Goal: Transaction & Acquisition: Purchase product/service

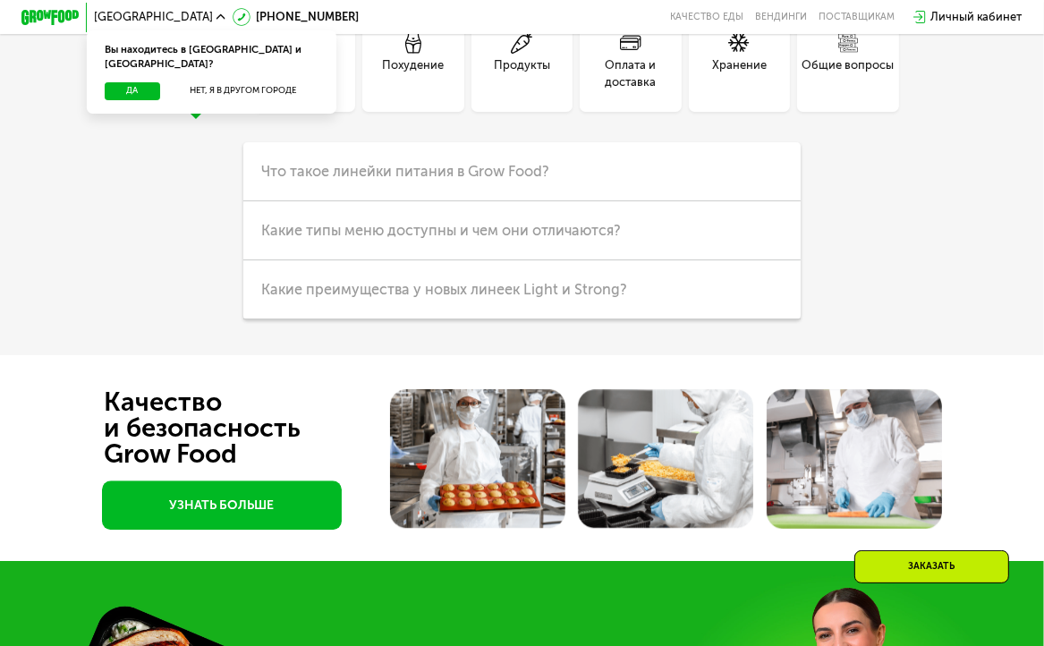
scroll to position [3673, 0]
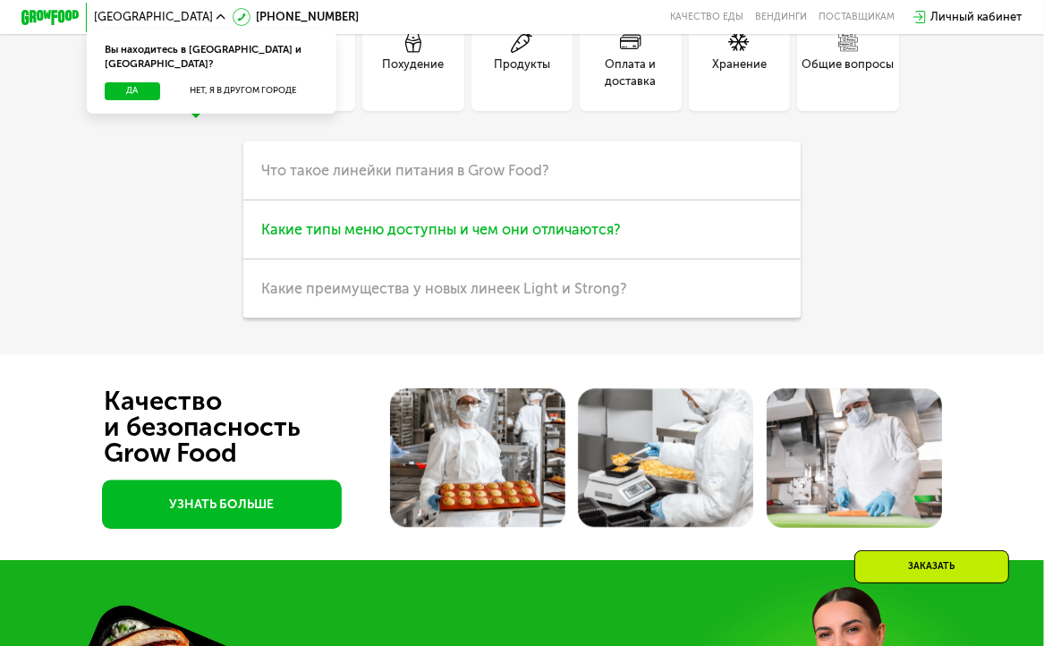
click at [465, 238] on span "Какие типы меню доступны и чем они отличаются?" at bounding box center [441, 229] width 360 height 17
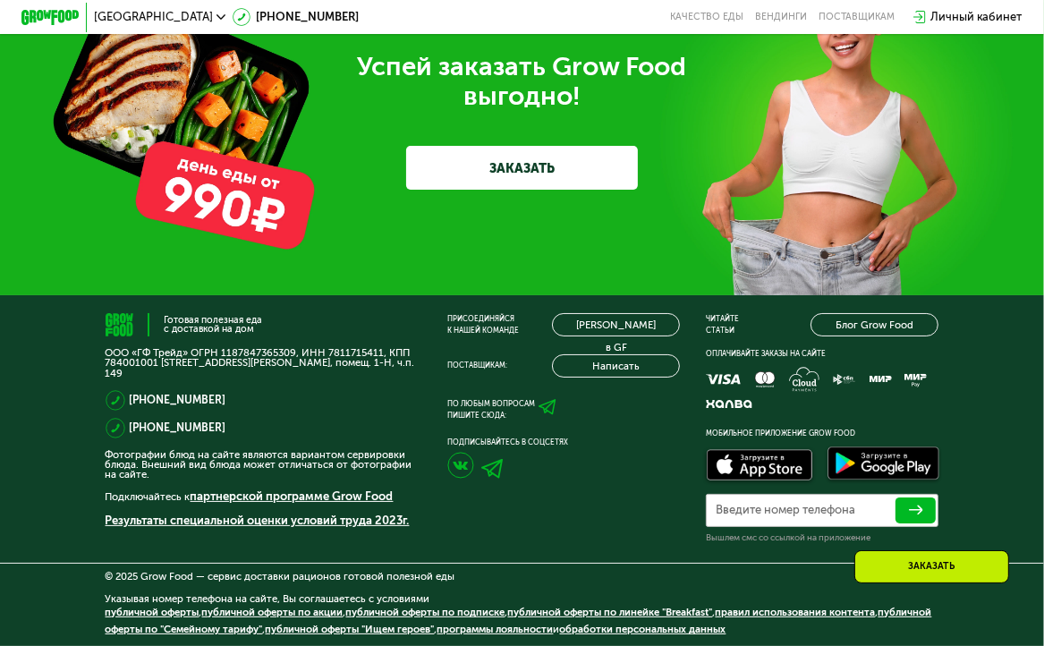
scroll to position [4551, 0]
click at [558, 190] on link "ЗАКАЗАТЬ" at bounding box center [522, 168] width 232 height 44
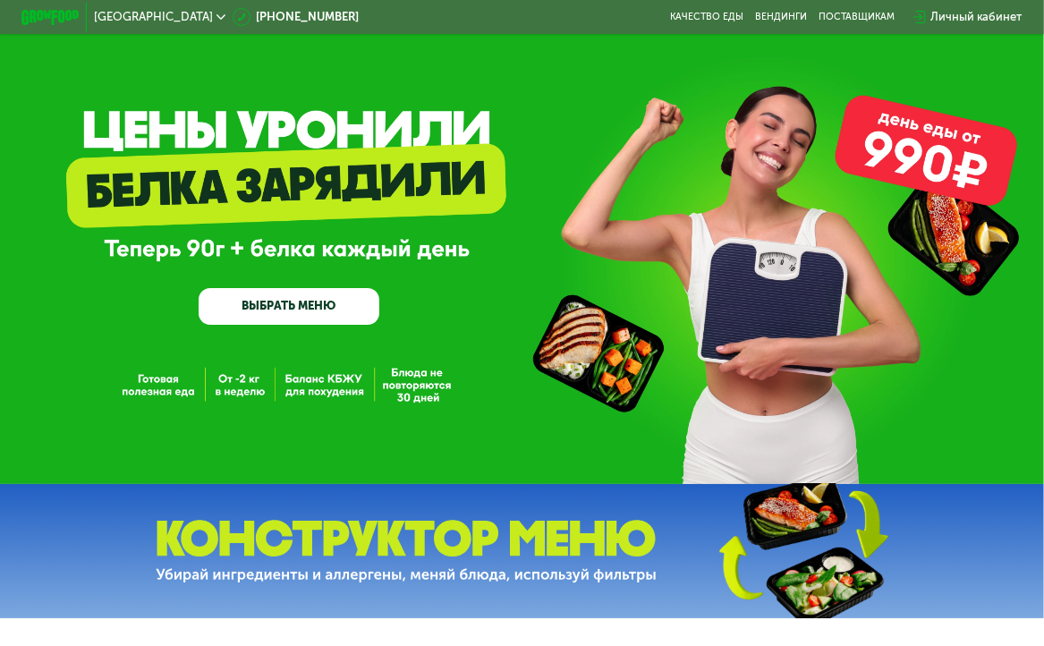
scroll to position [0, 0]
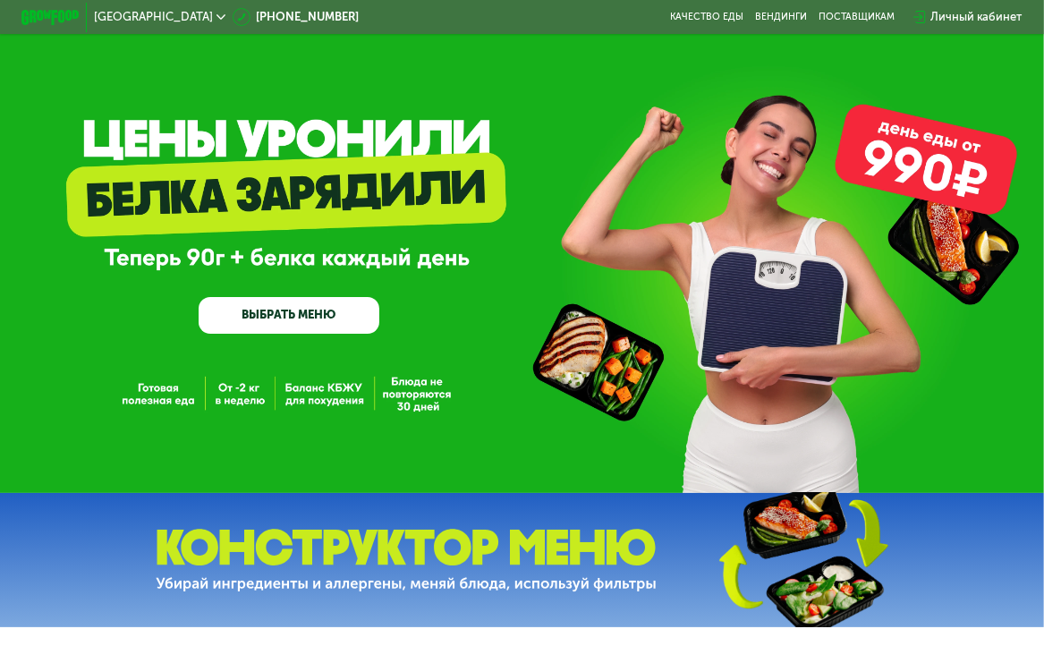
click at [974, 14] on div "Личный кабинет" at bounding box center [977, 16] width 92 height 17
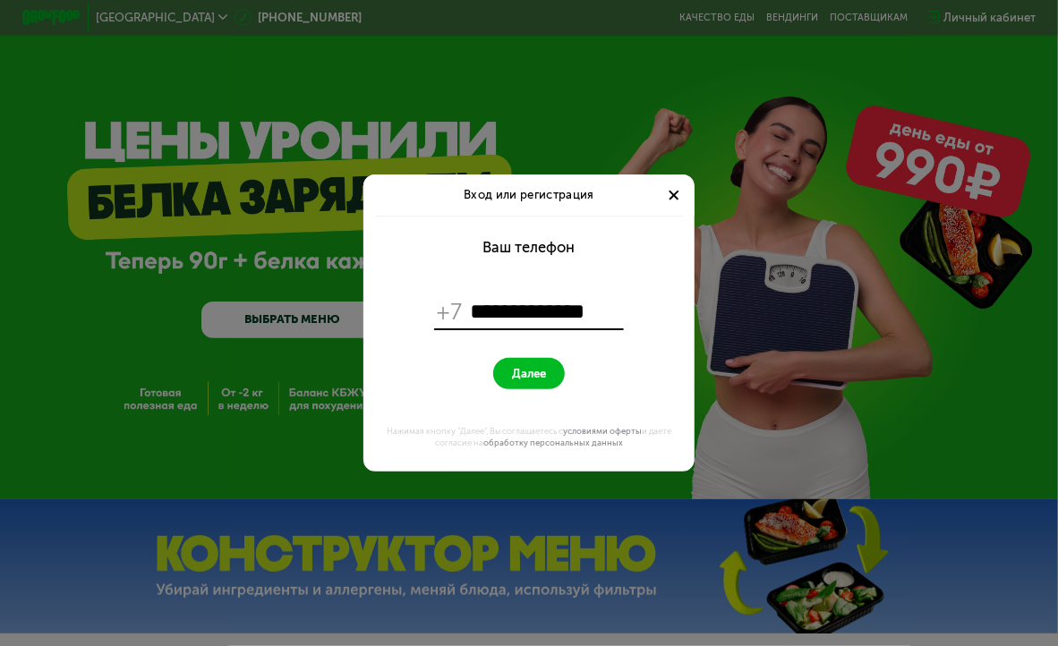
type input "**********"
click at [526, 373] on span "Далее" at bounding box center [529, 374] width 34 height 14
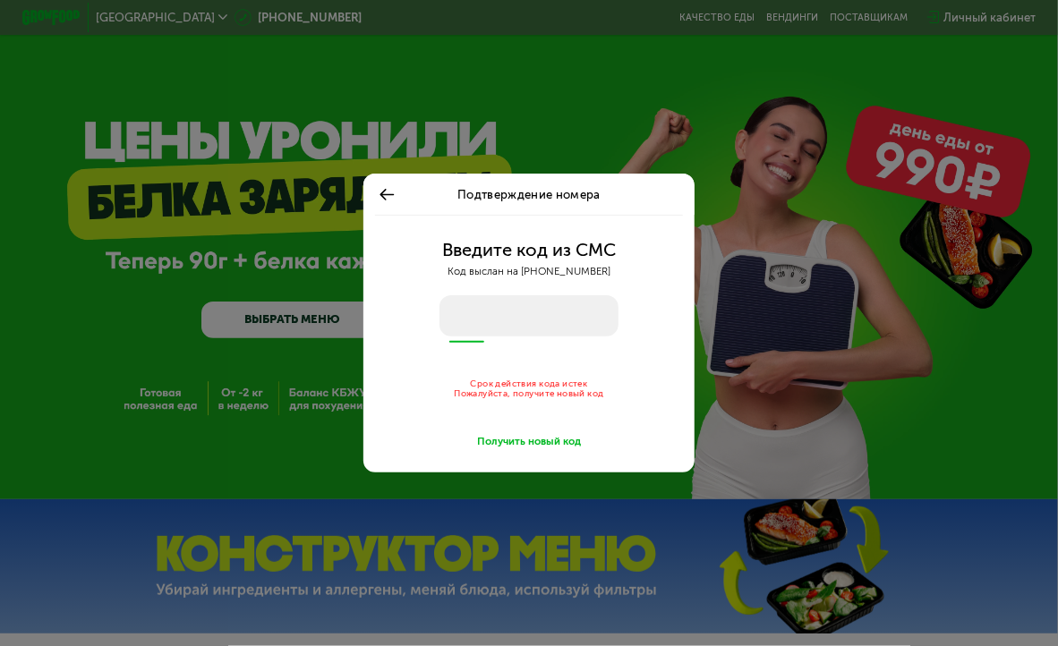
click at [539, 441] on div "Получить новый код" at bounding box center [529, 441] width 104 height 14
click at [386, 191] on icon at bounding box center [387, 195] width 18 height 18
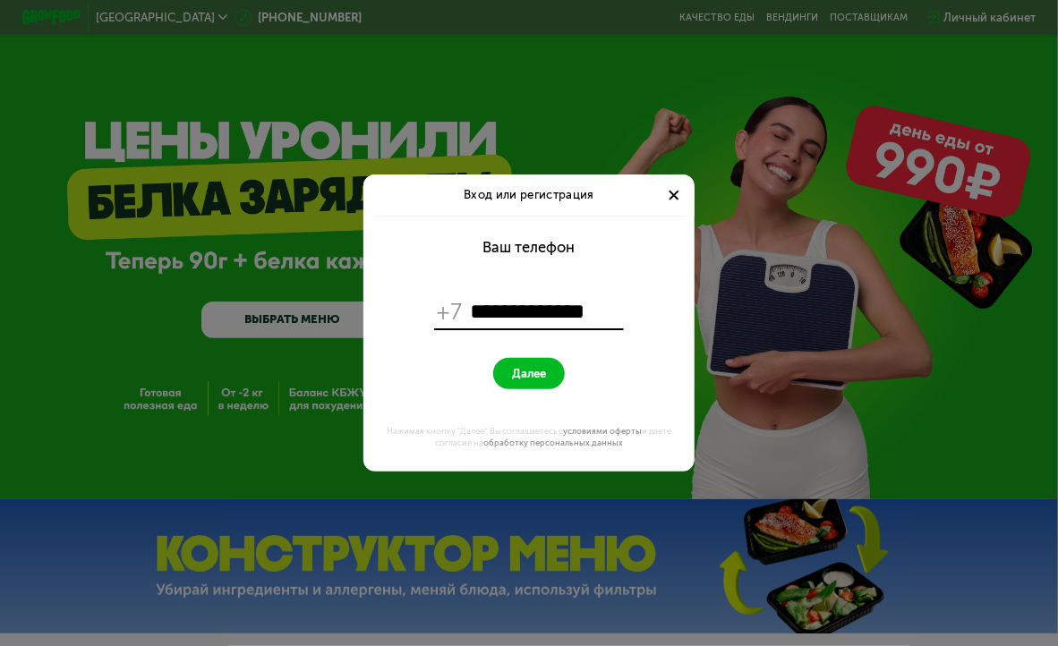
click at [676, 188] on div at bounding box center [674, 195] width 18 height 18
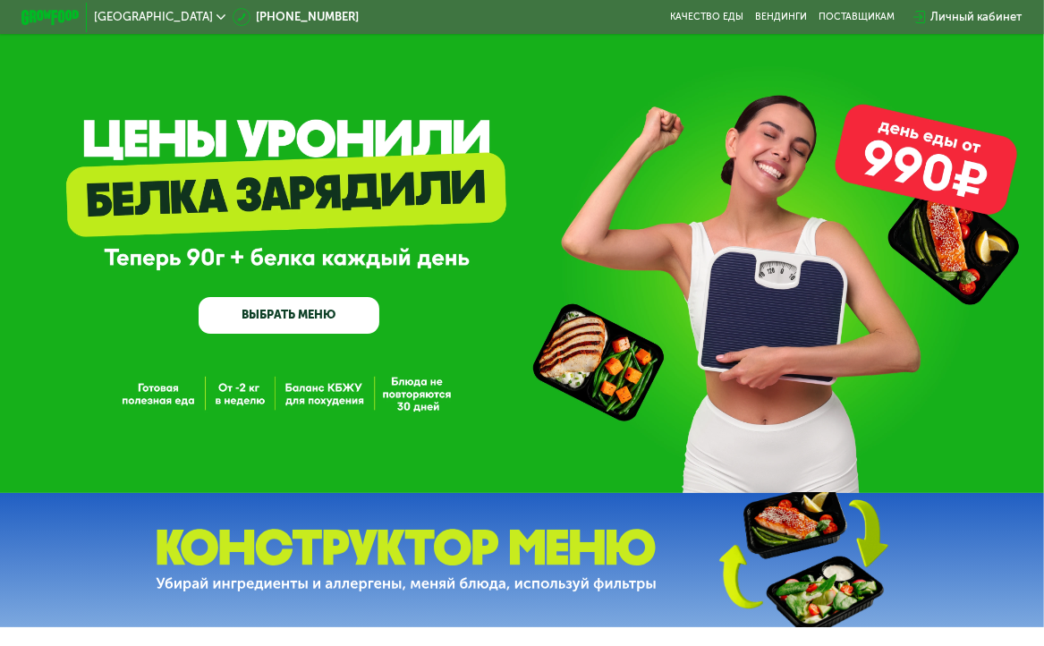
click at [287, 324] on link "ВЫБРАТЬ МЕНЮ" at bounding box center [289, 315] width 181 height 37
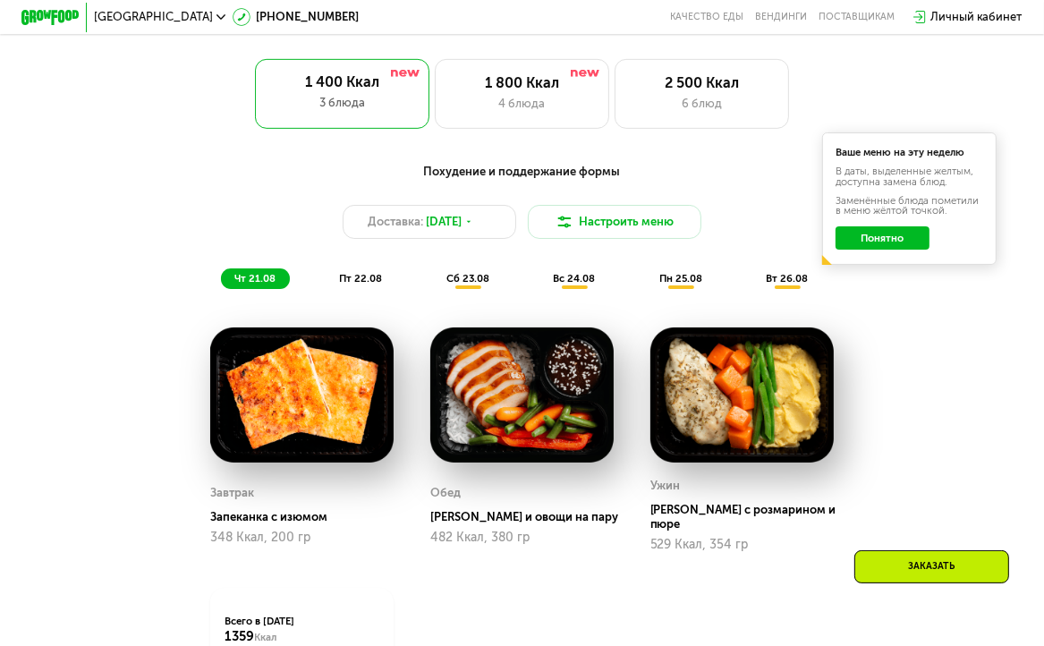
scroll to position [638, 0]
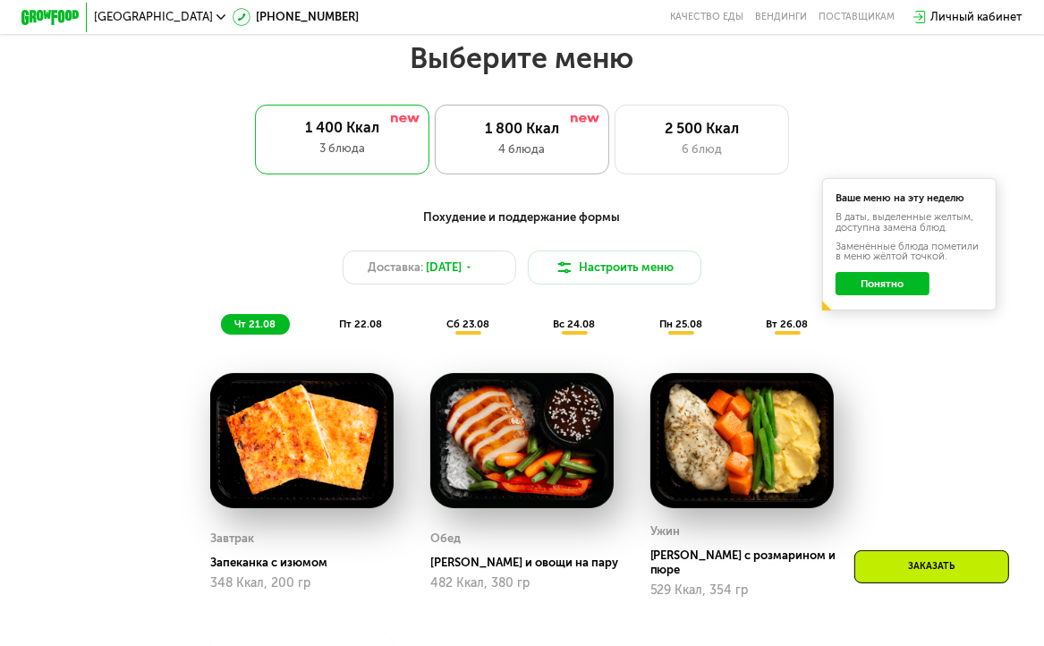
click at [562, 156] on div "4 блюда" at bounding box center [521, 148] width 143 height 17
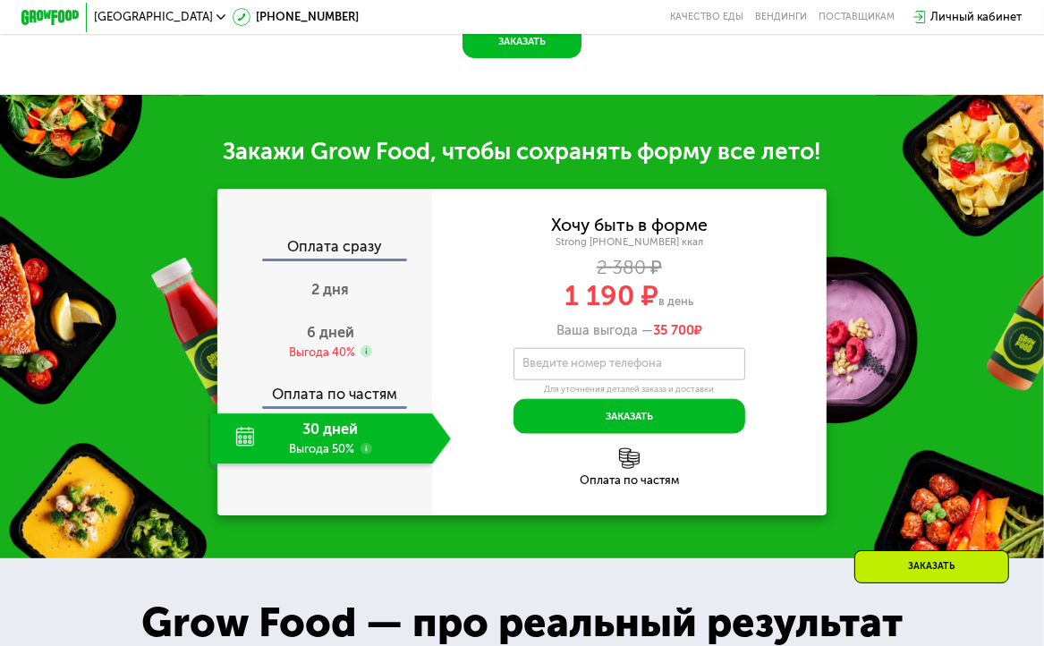
scroll to position [1480, 0]
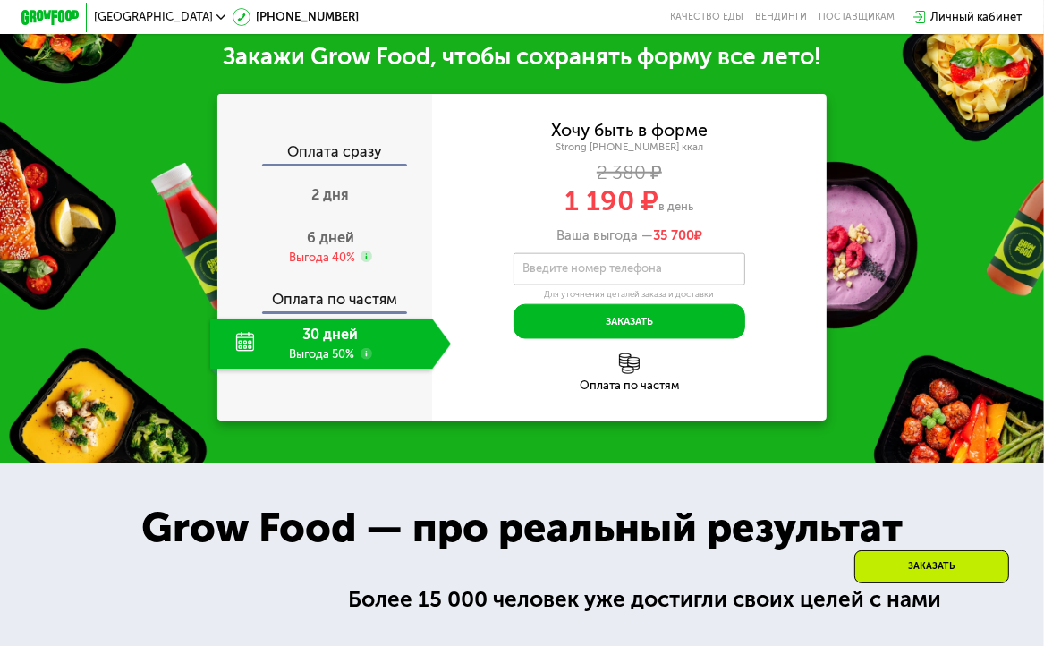
click at [344, 370] on div "30 дней Выгода 50%" at bounding box center [321, 344] width 222 height 51
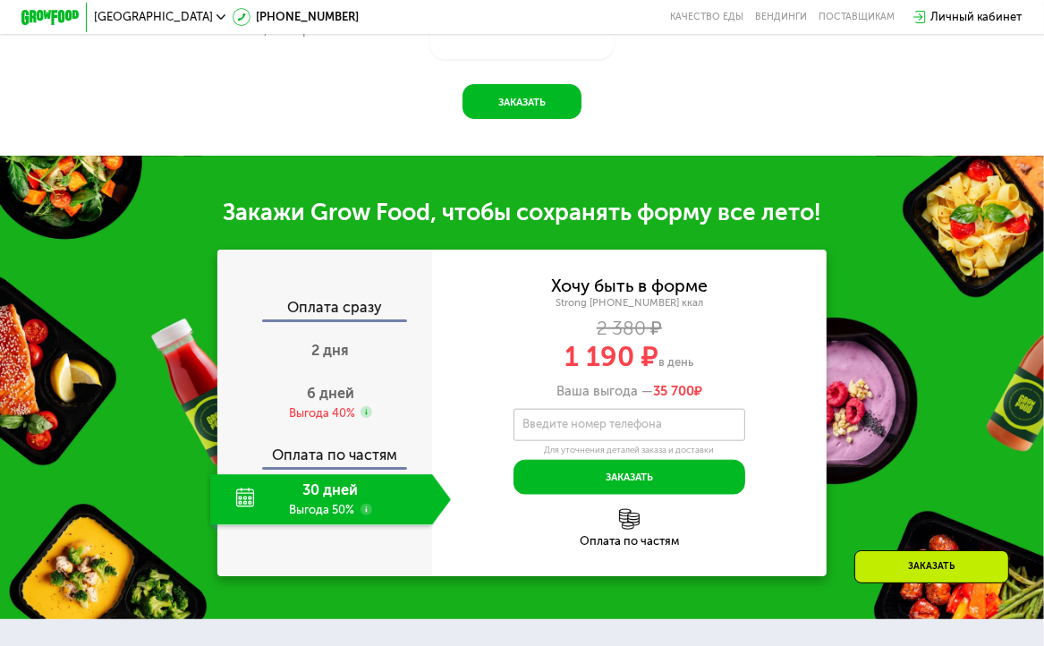
scroll to position [1323, 0]
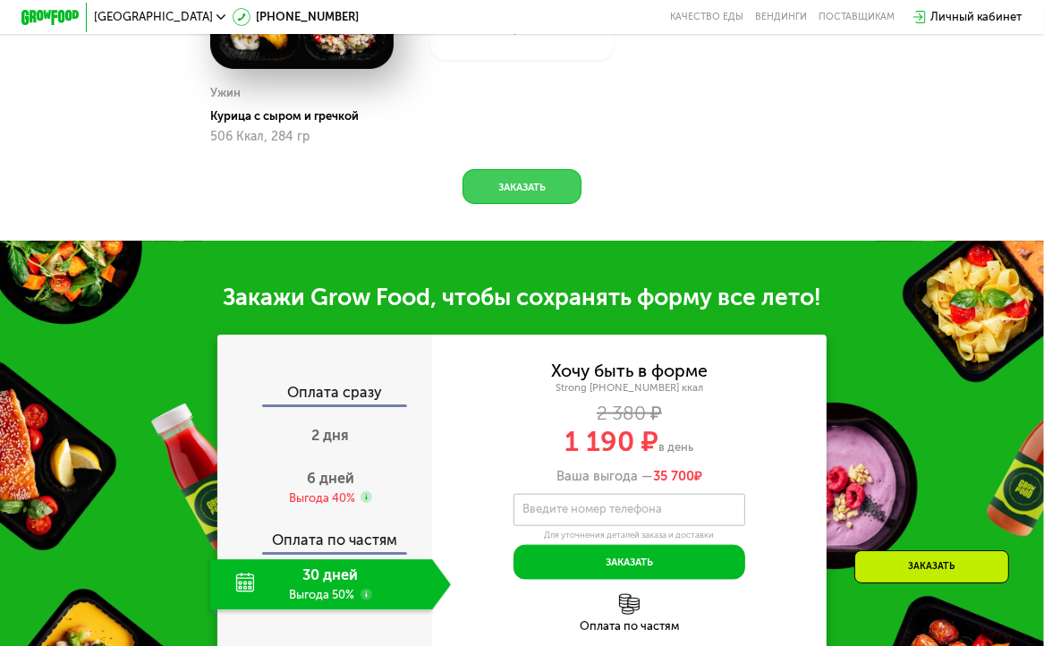
click at [523, 196] on button "Заказать" at bounding box center [522, 186] width 119 height 35
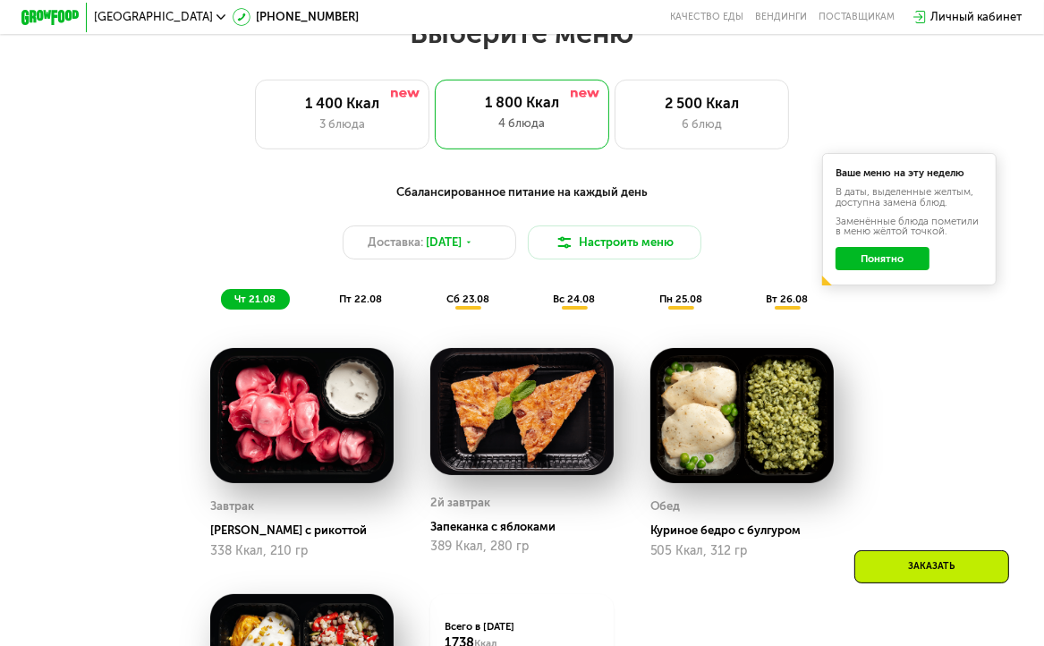
scroll to position [647, 0]
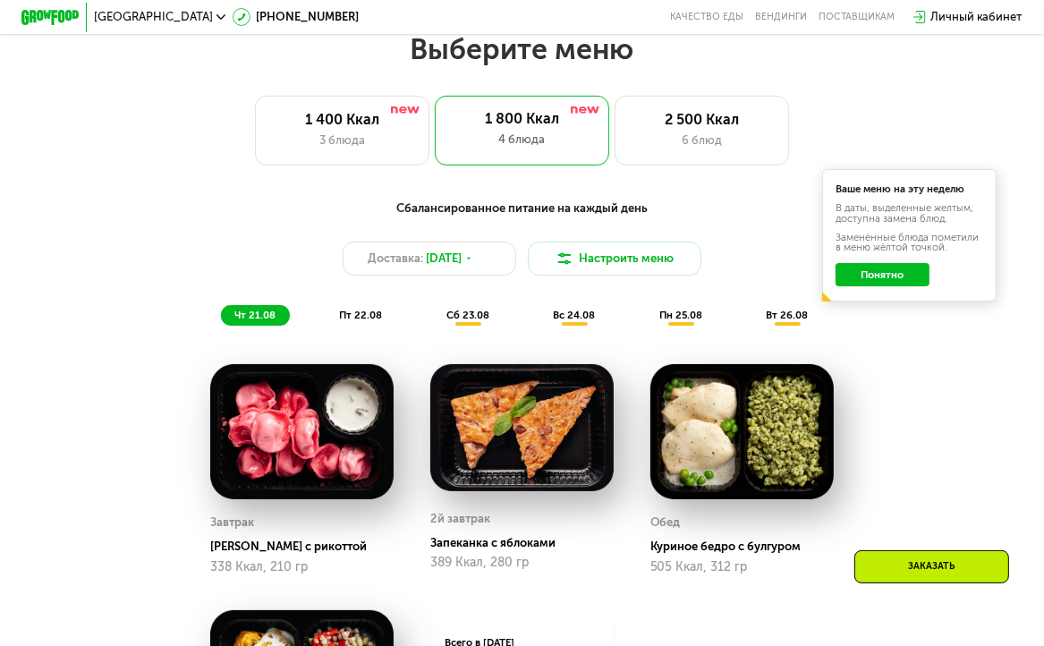
click at [934, 563] on div "Заказать" at bounding box center [931, 566] width 155 height 33
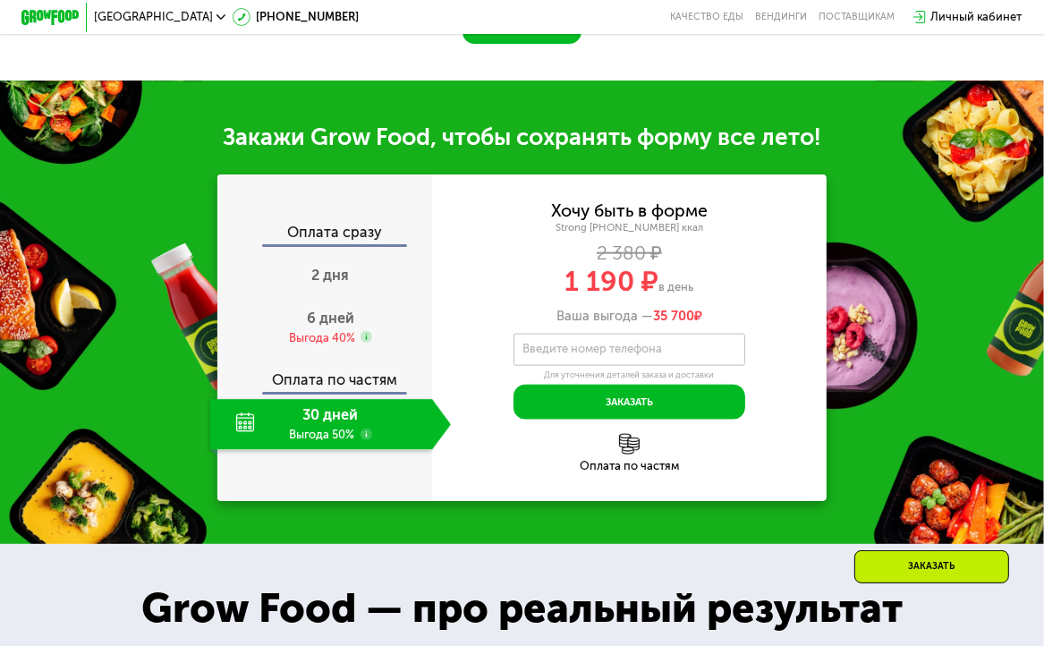
scroll to position [1581, 0]
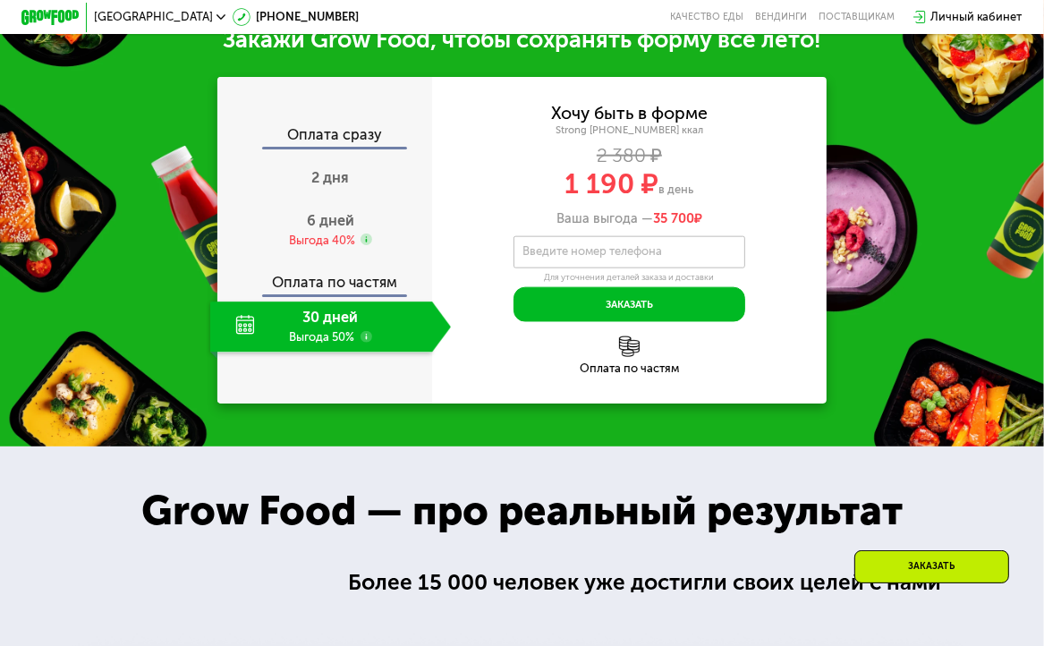
click at [934, 563] on div "Заказать" at bounding box center [931, 566] width 155 height 33
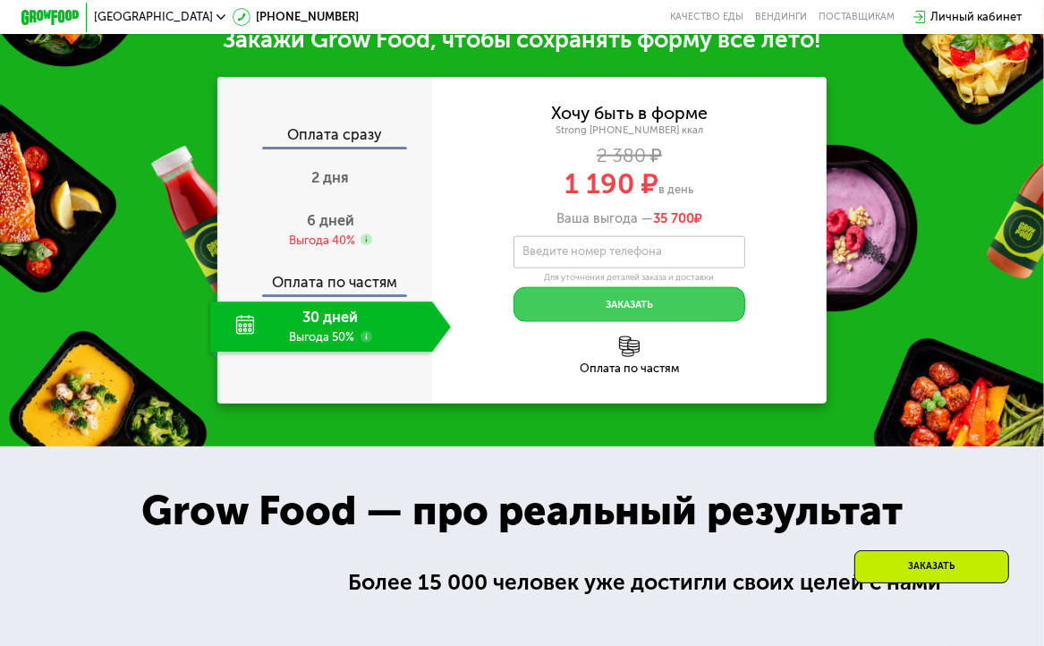
click at [669, 322] on button "Заказать" at bounding box center [630, 304] width 232 height 35
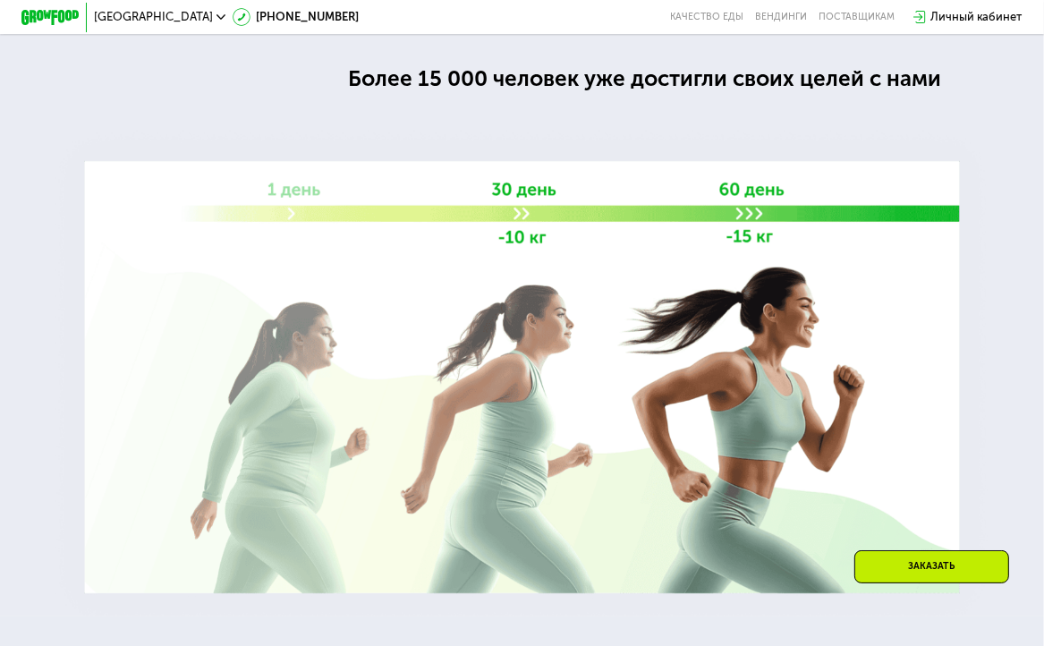
scroll to position [2169, 0]
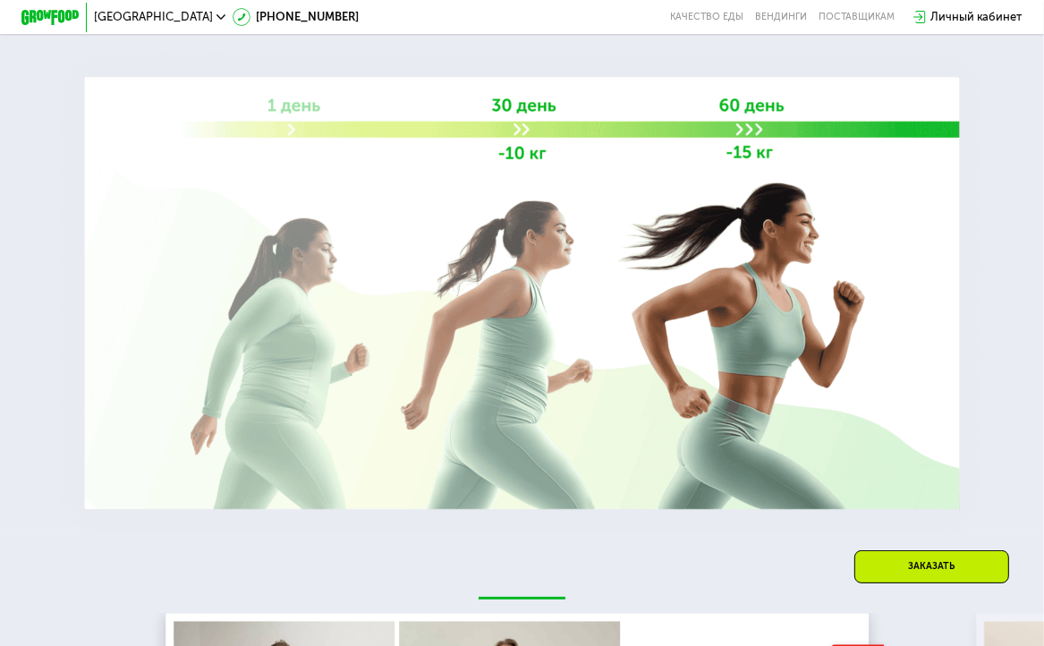
click at [916, 563] on div "Заказать" at bounding box center [931, 566] width 155 height 33
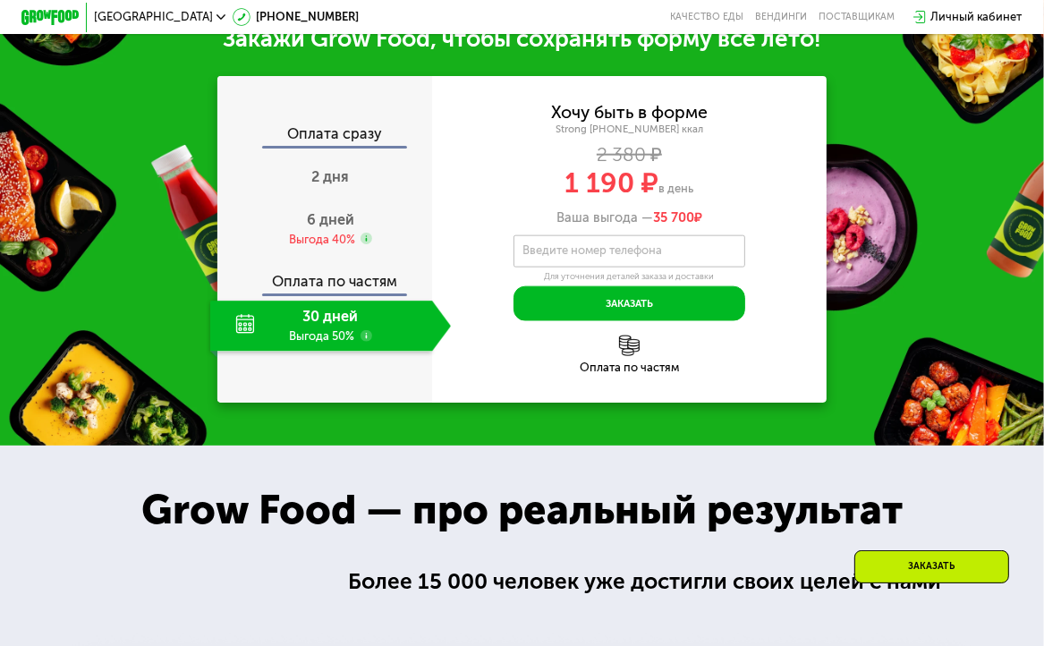
scroll to position [1581, 0]
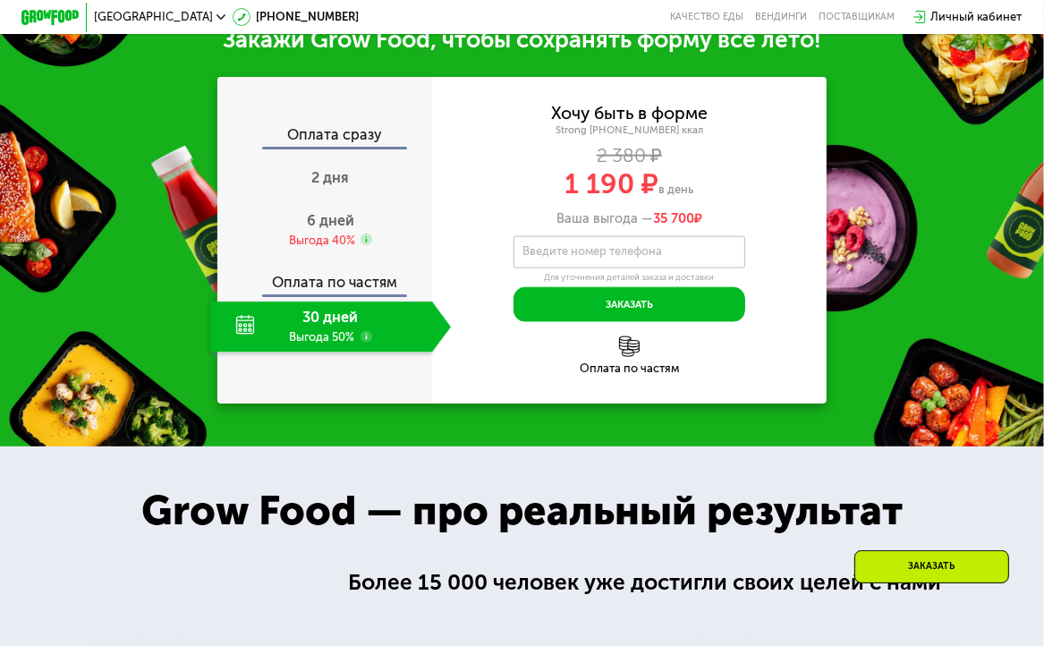
click at [916, 563] on div "Заказать" at bounding box center [931, 566] width 155 height 33
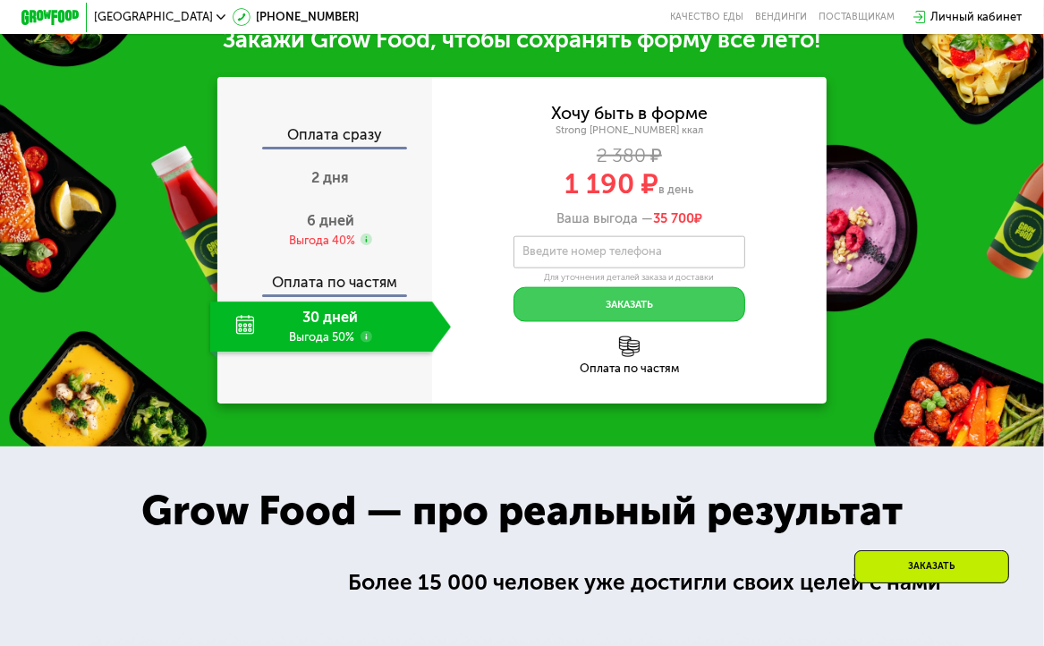
click at [625, 322] on button "Заказать" at bounding box center [630, 304] width 232 height 35
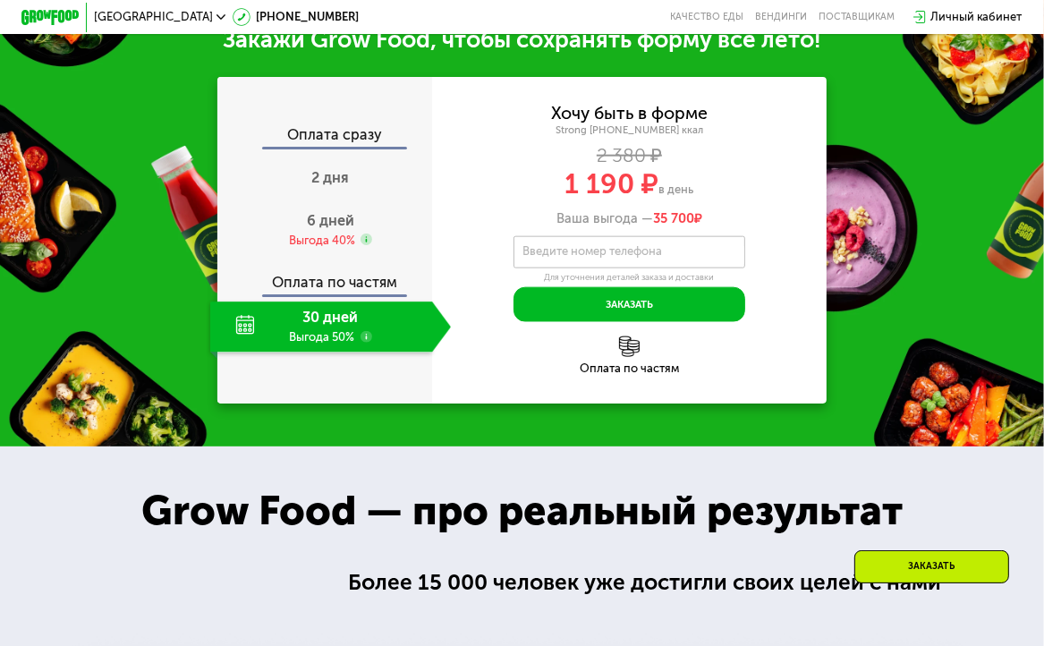
click at [530, 256] on label "Введите номер телефона" at bounding box center [593, 252] width 140 height 8
click at [530, 268] on input "Введите номер телефона" at bounding box center [630, 252] width 232 height 32
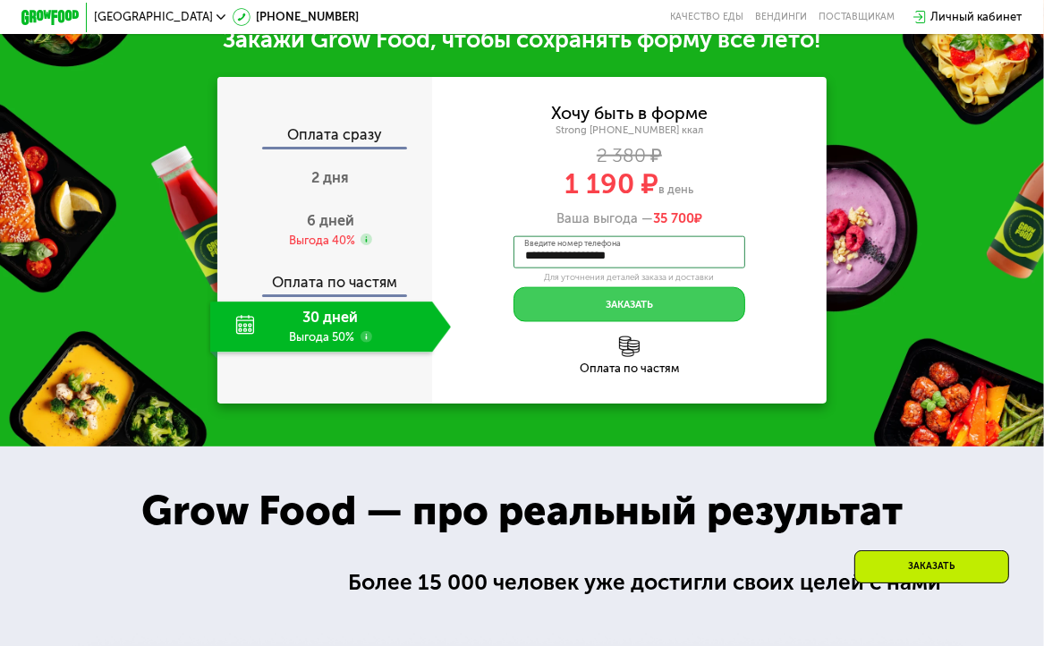
type input "**********"
click at [574, 319] on button "Заказать" at bounding box center [630, 304] width 232 height 35
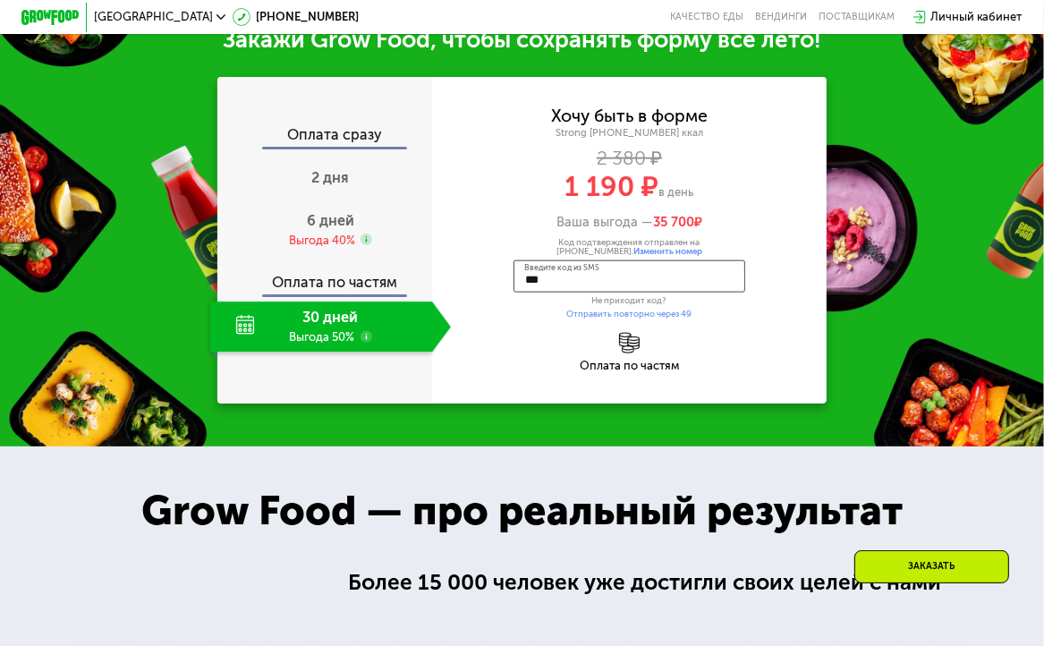
type input "****"
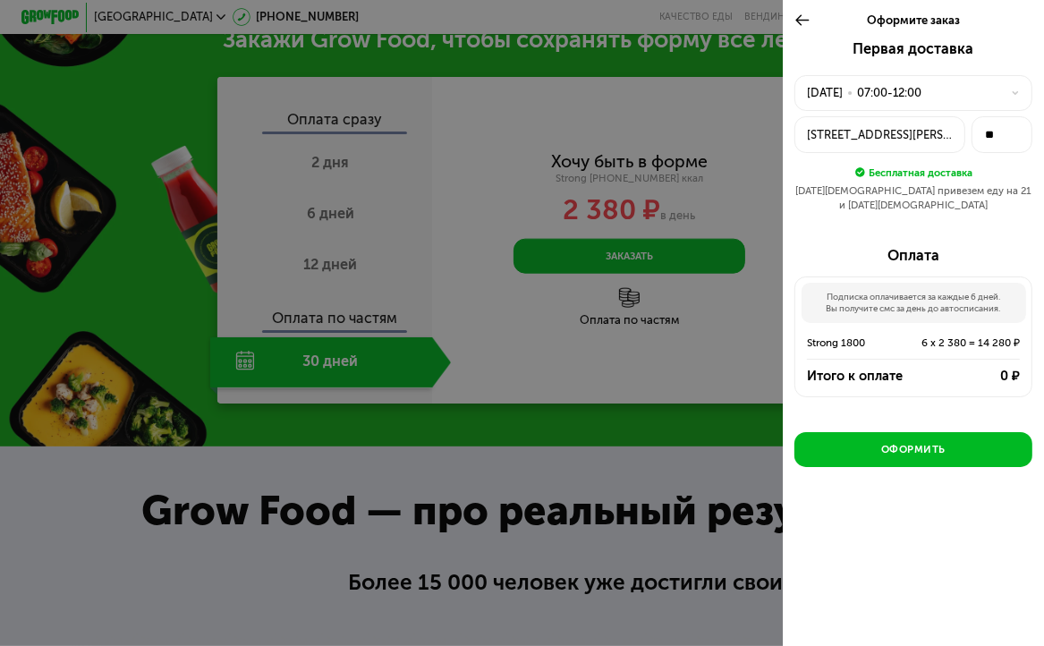
click at [480, 151] on div at bounding box center [522, 323] width 1044 height 646
click at [801, 19] on icon at bounding box center [803, 20] width 16 height 17
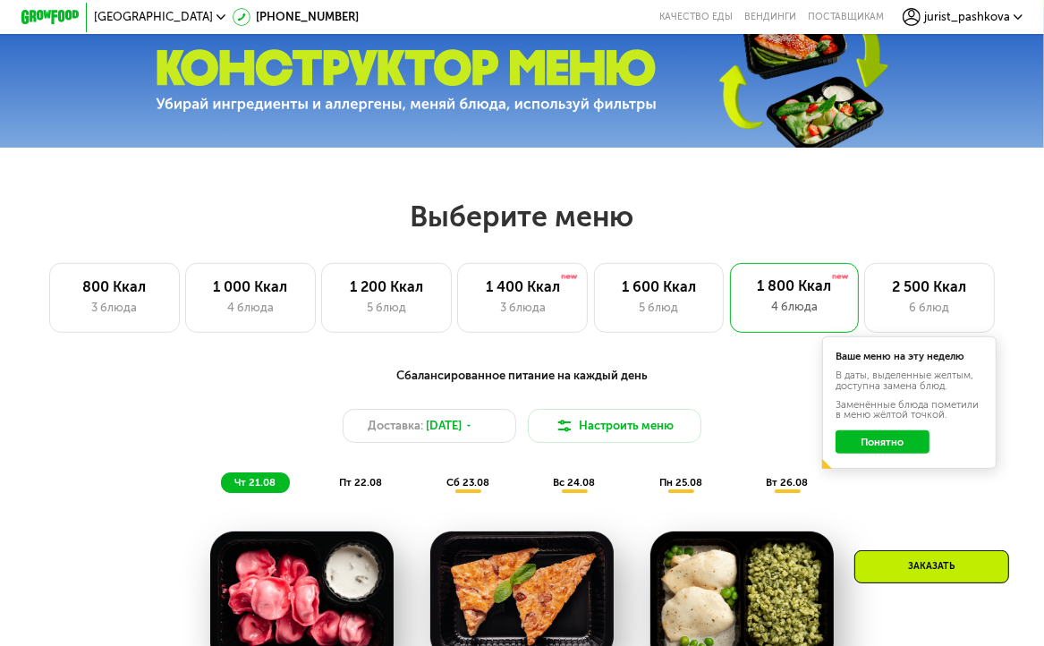
scroll to position [474, 0]
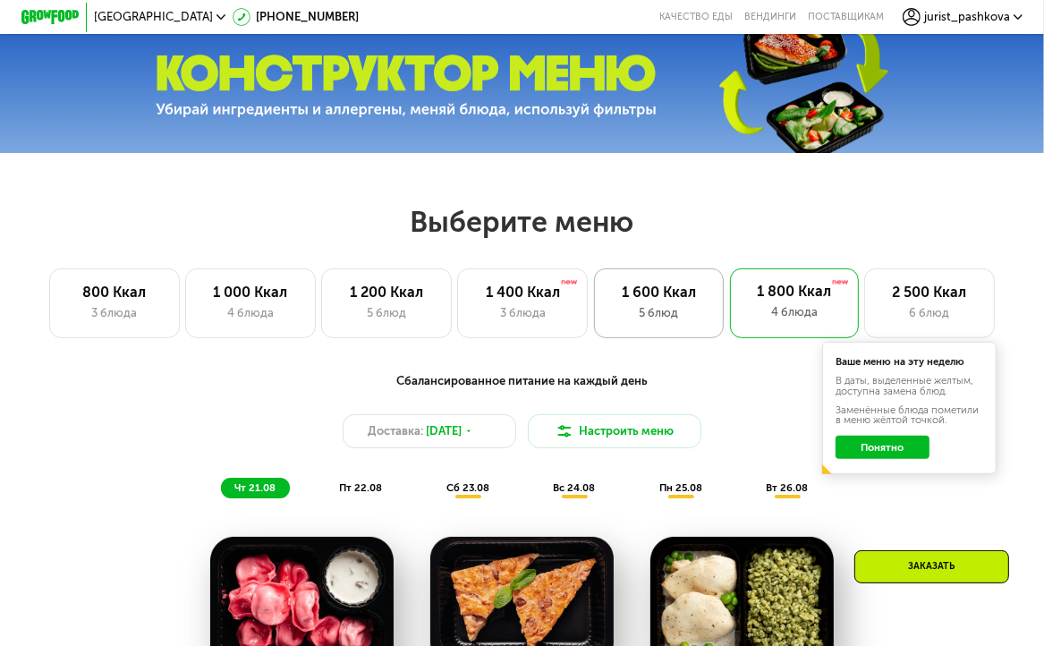
click at [665, 301] on div "1 600 Ккал" at bounding box center [658, 292] width 99 height 17
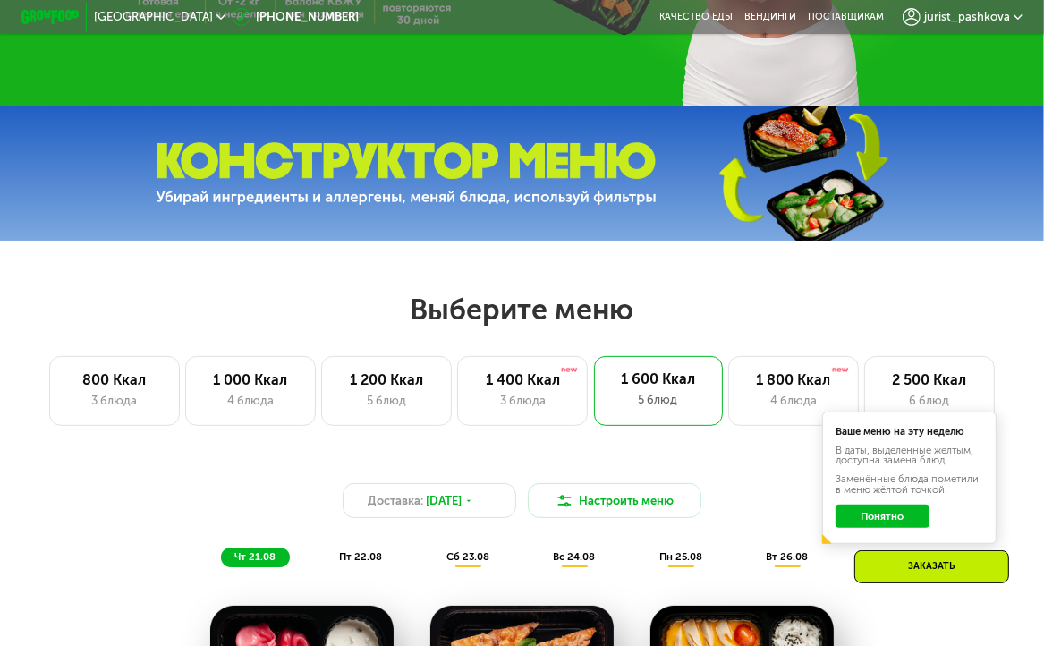
scroll to position [383, 0]
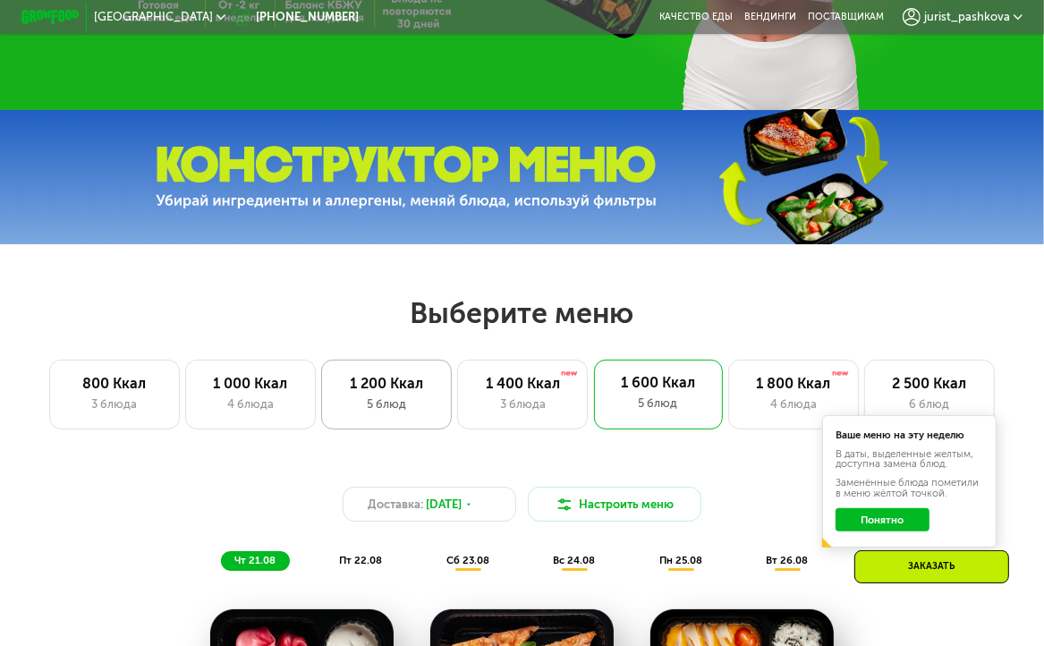
click at [379, 392] on div "1 200 Ккал" at bounding box center [386, 383] width 99 height 17
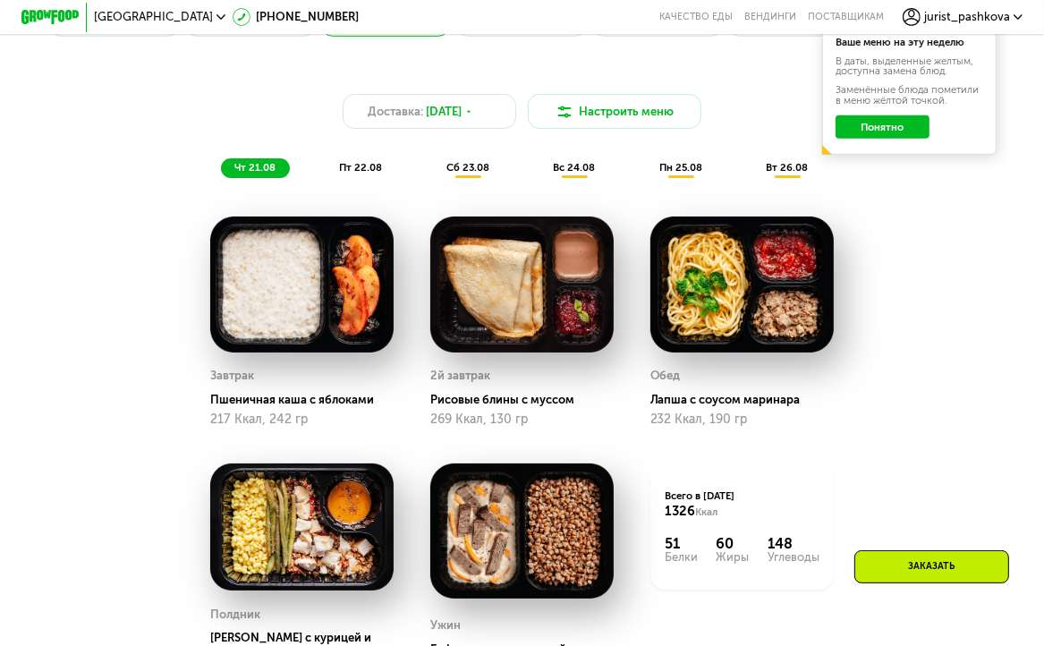
scroll to position [779, 0]
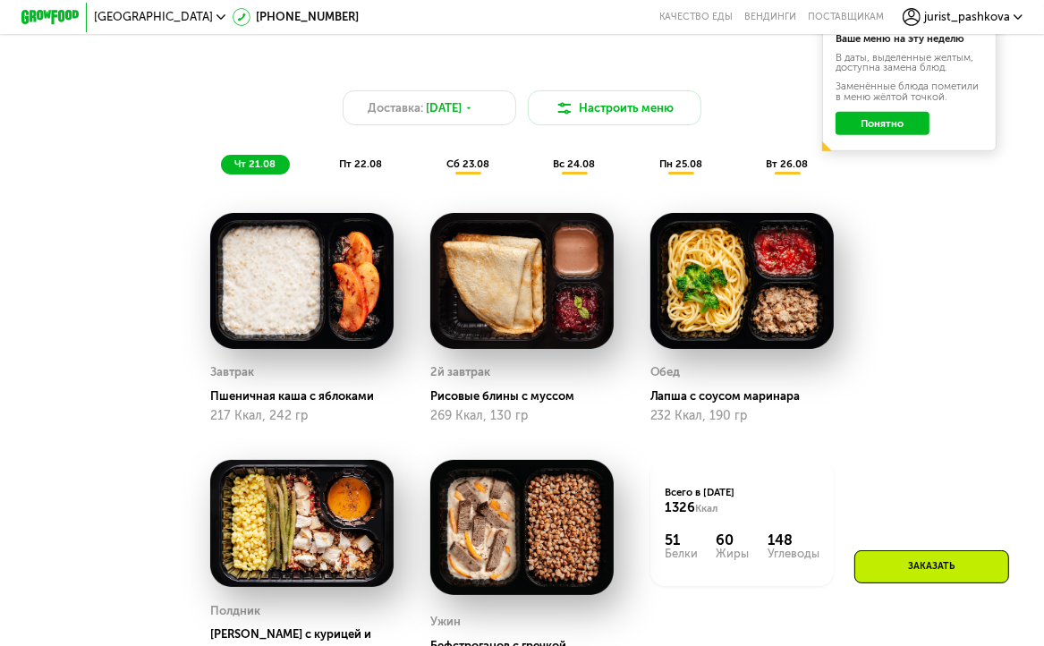
click at [667, 488] on div "Всего в [DATE] 1326 Ккал 51 Белки 60 Жиры 148 Углеводы" at bounding box center [741, 523] width 183 height 126
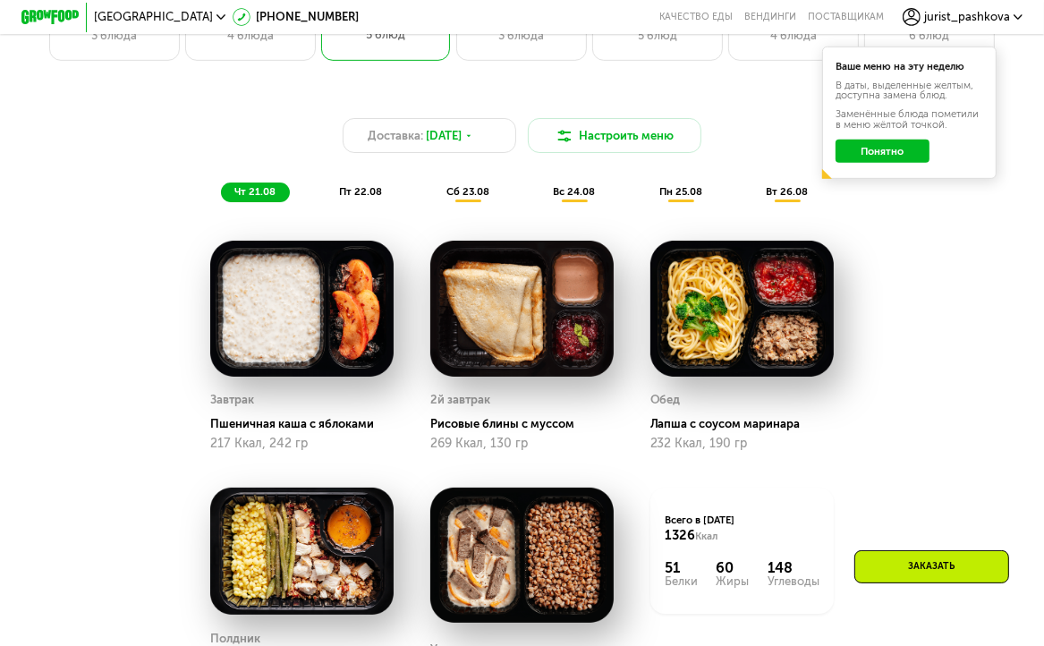
scroll to position [761, 0]
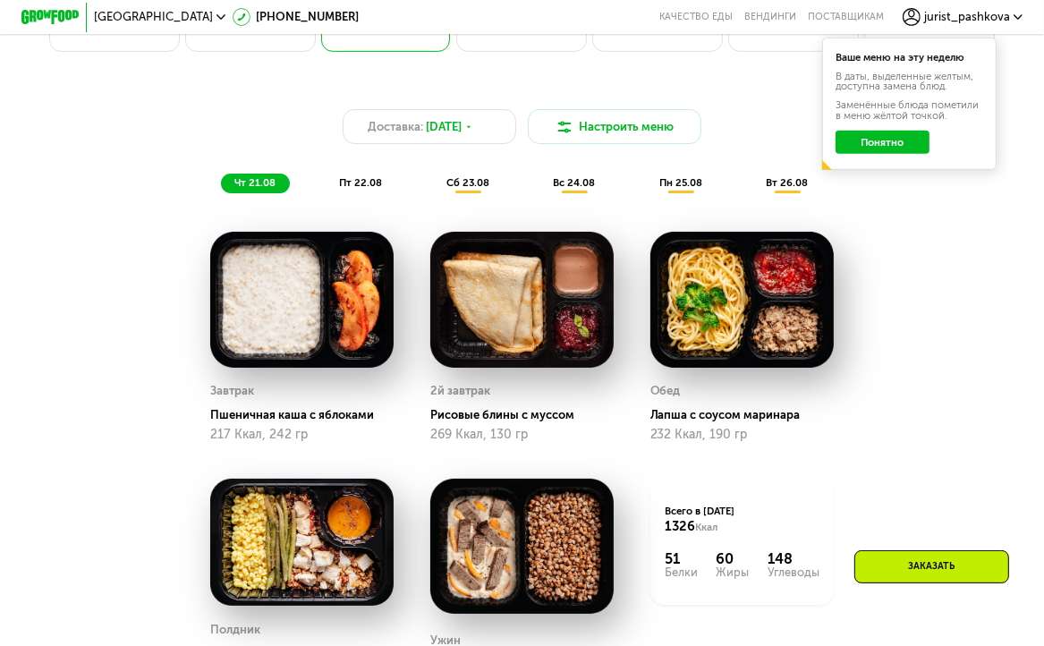
drag, startPoint x: 984, startPoint y: 479, endPoint x: 880, endPoint y: 162, distance: 333.3
click at [880, 162] on div "Доставка: [DATE] Настроить меню чт 21.08 пт 22.08 сб 23.08 вс 24.08 пн 25.08 вт…" at bounding box center [522, 429] width 1044 height 726
click at [965, 266] on div "Доставка: [DATE] Настроить меню чт 21.08 пт 22.08 сб 23.08 вс 24.08 пн 25.08 вт…" at bounding box center [521, 417] width 893 height 678
click at [885, 149] on button "Понятно" at bounding box center [883, 142] width 94 height 23
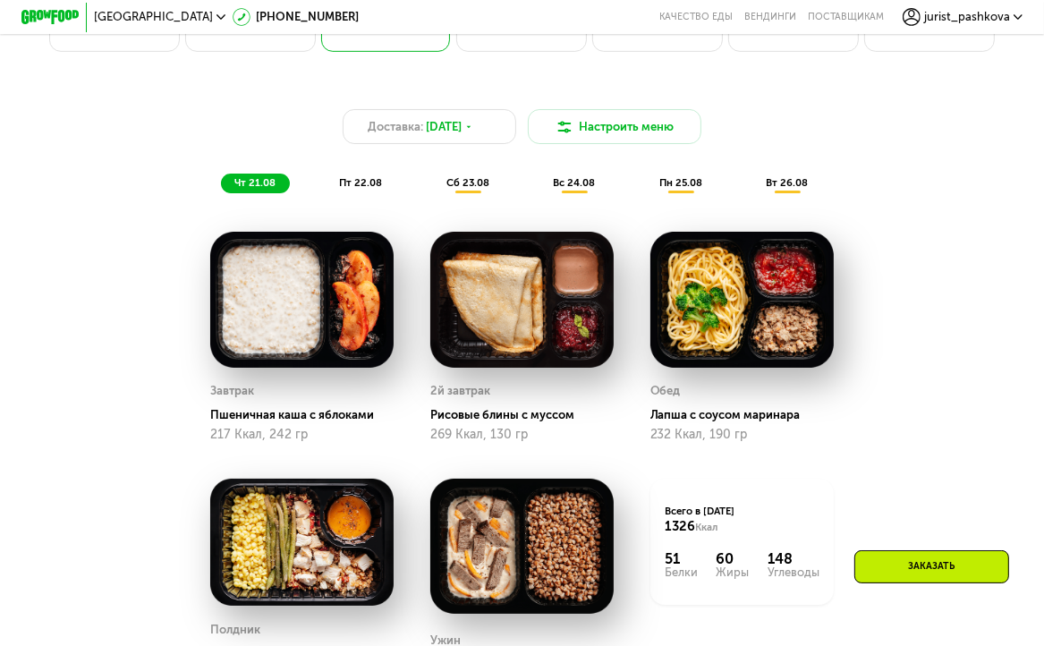
click at [952, 560] on div "Заказать" at bounding box center [931, 566] width 155 height 33
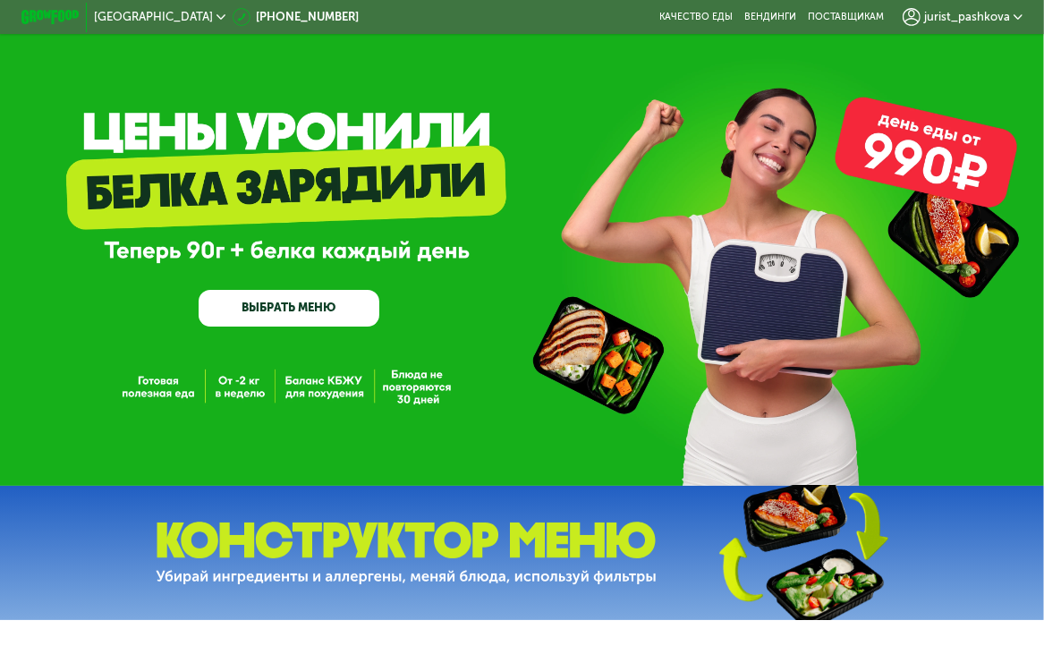
scroll to position [0, 0]
